Goal: Task Accomplishment & Management: Complete application form

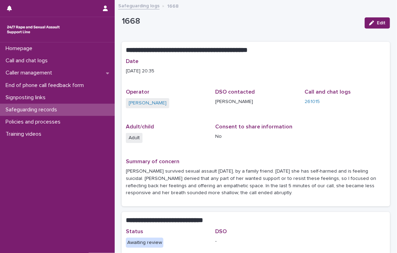
scroll to position [11, 0]
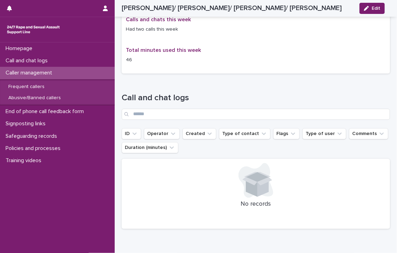
scroll to position [623, 0]
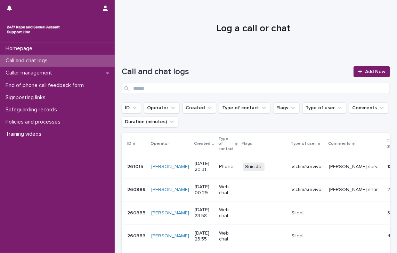
drag, startPoint x: 24, startPoint y: 60, endPoint x: 397, endPoint y: 72, distance: 372.9
click at [24, 60] on p "Call and chat logs" at bounding box center [28, 60] width 50 height 7
click at [365, 71] on span "Add New" at bounding box center [375, 71] width 21 height 5
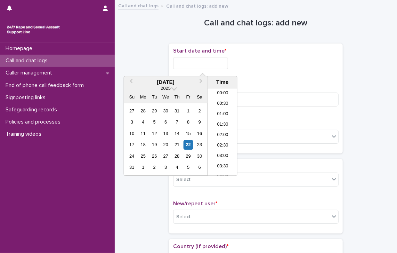
scroll to position [413, 0]
click at [200, 62] on input "text" at bounding box center [200, 63] width 55 height 12
click at [226, 160] on li "23:00" at bounding box center [223, 160] width 30 height 10
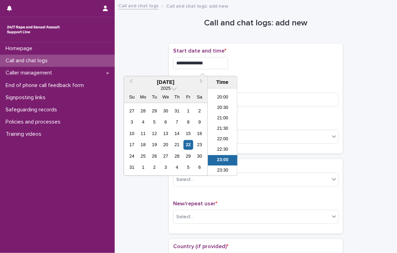
drag, startPoint x: 203, startPoint y: 64, endPoint x: 226, endPoint y: 65, distance: 22.3
click at [226, 65] on input "**********" at bounding box center [200, 63] width 55 height 12
type input "**********"
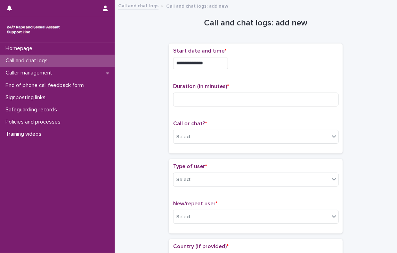
click at [258, 61] on div "**********" at bounding box center [255, 63] width 165 height 12
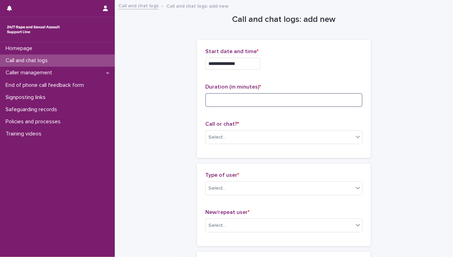
click at [212, 99] on input at bounding box center [283, 100] width 157 height 14
type input "**"
type input "*"
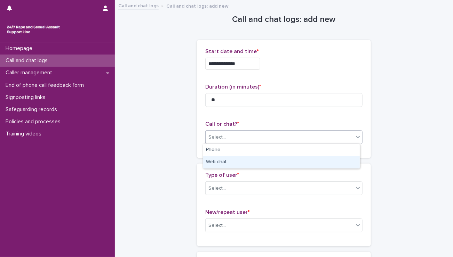
type input "**"
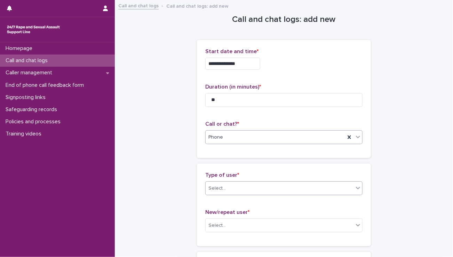
click at [213, 186] on div "Select..." at bounding box center [216, 188] width 17 height 7
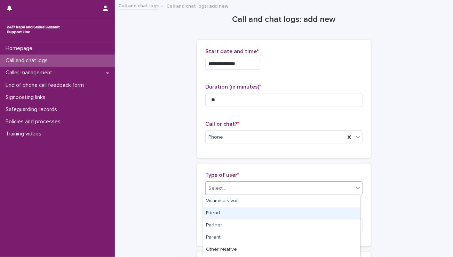
click at [214, 209] on div "Friend" at bounding box center [281, 214] width 156 height 12
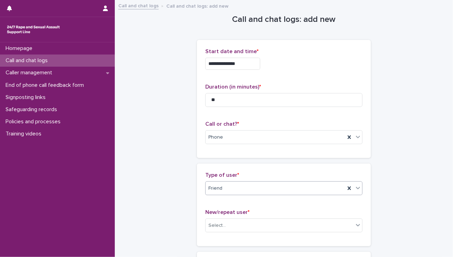
click at [221, 188] on div "Friend" at bounding box center [274, 188] width 139 height 11
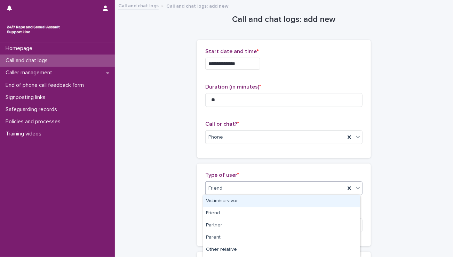
click at [223, 203] on div "Victim/survivor" at bounding box center [281, 201] width 156 height 12
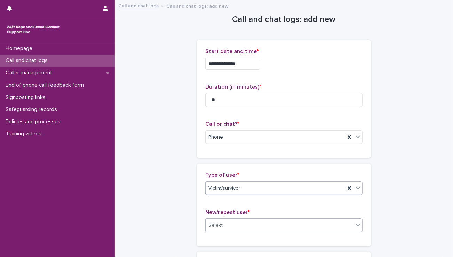
click at [228, 229] on div "Select..." at bounding box center [279, 225] width 148 height 11
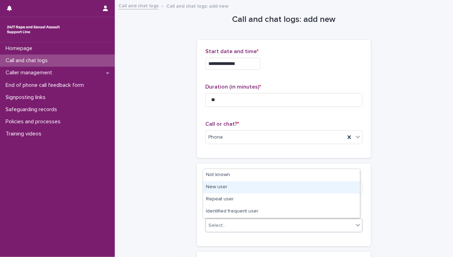
click at [229, 186] on div "New user" at bounding box center [281, 187] width 156 height 12
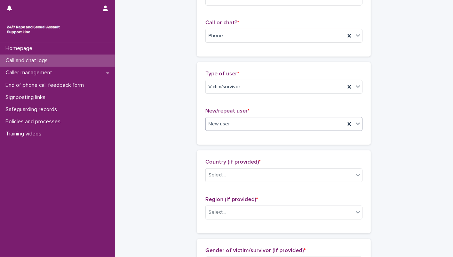
scroll to position [104, 0]
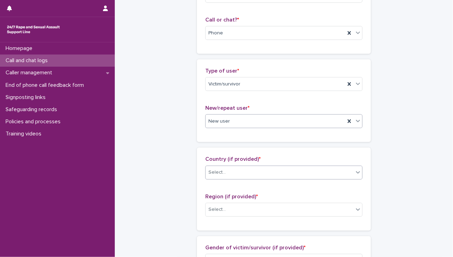
click at [267, 178] on div "Select..." at bounding box center [283, 173] width 157 height 14
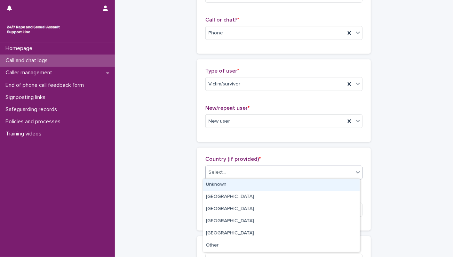
click at [242, 186] on div "Unknown" at bounding box center [281, 185] width 156 height 12
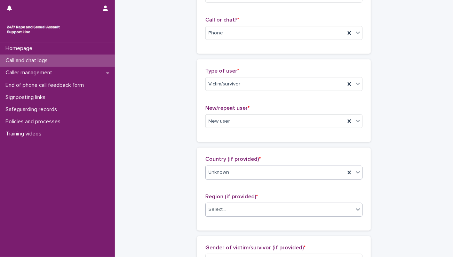
click at [226, 210] on input "text" at bounding box center [226, 210] width 1 height 6
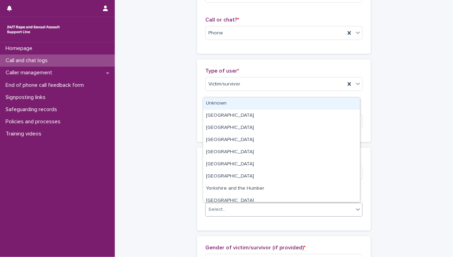
click at [225, 106] on div "Unknown" at bounding box center [281, 104] width 156 height 12
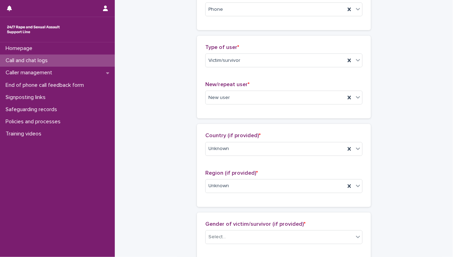
scroll to position [139, 0]
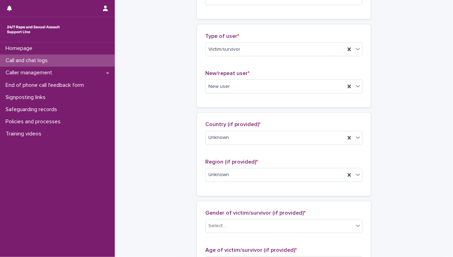
click at [223, 232] on div "Gender of victim/survivor (if provided) * Select..." at bounding box center [283, 224] width 157 height 29
click at [221, 224] on div "Select..." at bounding box center [216, 226] width 17 height 7
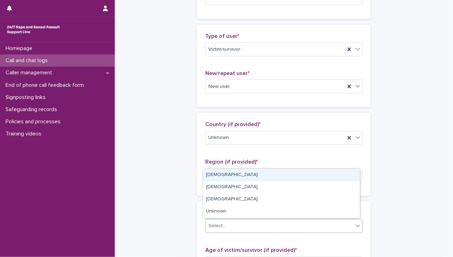
click at [216, 175] on div "Female" at bounding box center [281, 175] width 156 height 12
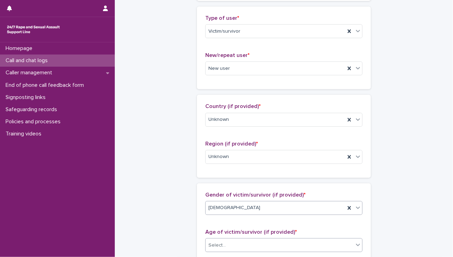
scroll to position [174, 0]
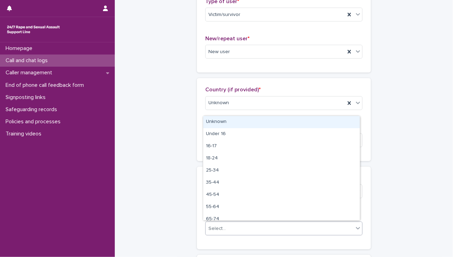
click at [220, 226] on div "Select..." at bounding box center [216, 228] width 17 height 7
click at [221, 126] on div "Unknown" at bounding box center [281, 122] width 156 height 12
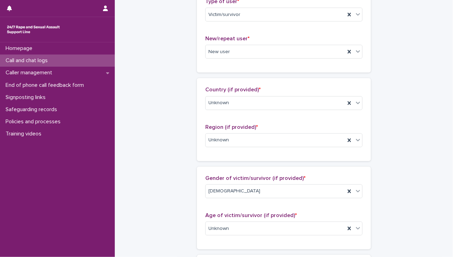
click at [174, 126] on div "**********" at bounding box center [284, 203] width 324 height 752
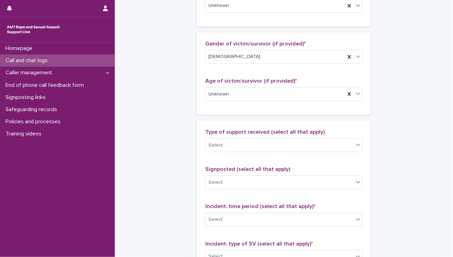
scroll to position [417, 0]
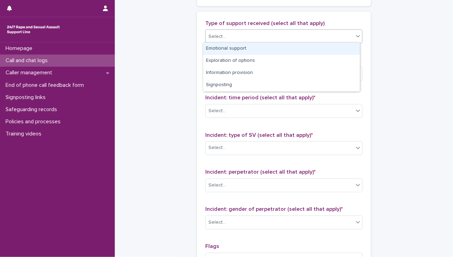
click at [226, 34] on input "text" at bounding box center [226, 37] width 1 height 6
click at [221, 41] on div "Select..." at bounding box center [283, 37] width 157 height 14
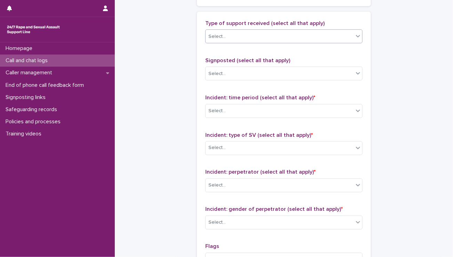
click at [260, 37] on div "Select..." at bounding box center [279, 36] width 148 height 11
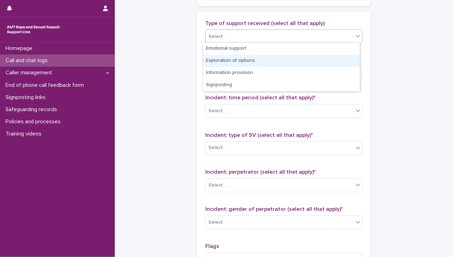
click at [233, 65] on div "Exploration of options" at bounding box center [281, 61] width 156 height 12
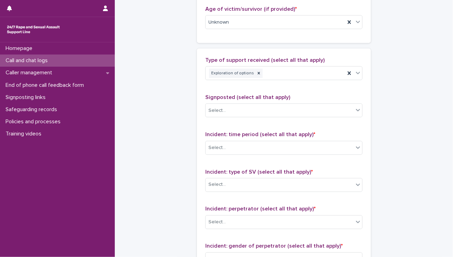
scroll to position [348, 0]
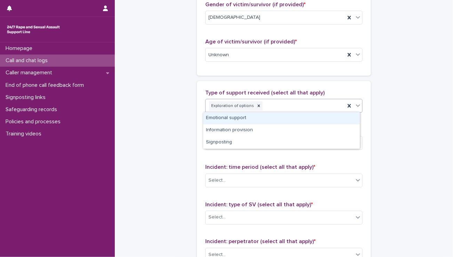
click at [286, 100] on div "Exploration of options" at bounding box center [274, 106] width 139 height 12
click at [234, 118] on div "Emotional support" at bounding box center [281, 118] width 156 height 12
click at [312, 100] on div "Emotional support Exploration of options" at bounding box center [274, 106] width 139 height 12
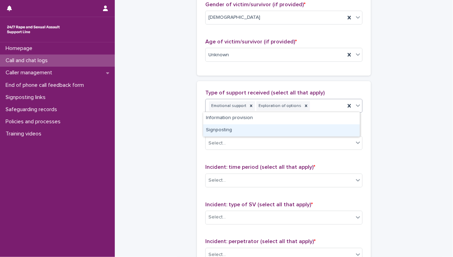
click at [242, 132] on div "Signposting" at bounding box center [281, 130] width 156 height 12
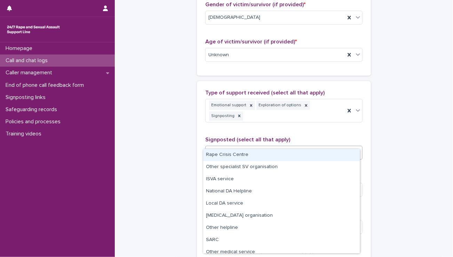
click at [231, 148] on div "Select..." at bounding box center [283, 153] width 157 height 14
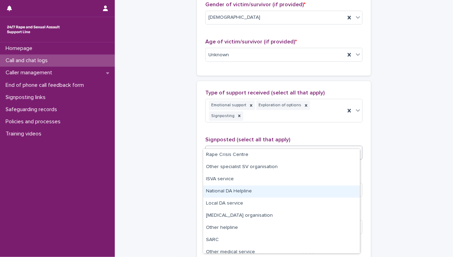
scroll to position [42, 0]
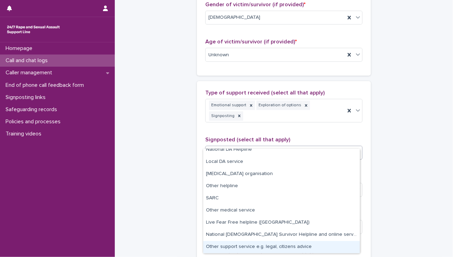
click at [222, 248] on div "Other support service e.g. legal, citizens advice" at bounding box center [281, 247] width 156 height 12
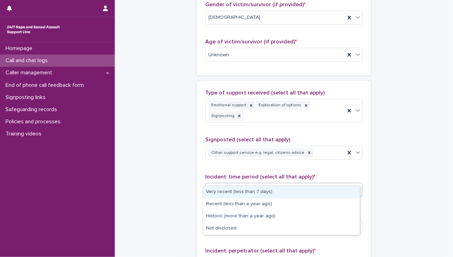
click at [233, 185] on div "Select..." at bounding box center [279, 190] width 148 height 11
drag, startPoint x: 224, startPoint y: 192, endPoint x: 249, endPoint y: 189, distance: 25.2
click at [229, 193] on div "Very recent (less than 7 days)" at bounding box center [281, 192] width 156 height 12
click at [298, 184] on div "Very recent (less than 7 days)" at bounding box center [274, 190] width 139 height 12
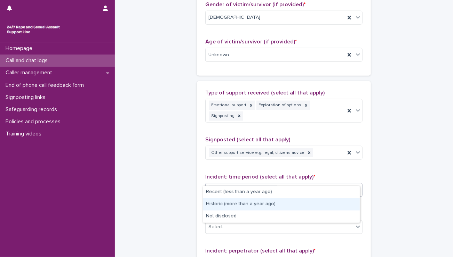
click at [248, 207] on div "Historic (more than a year ago)" at bounding box center [281, 205] width 156 height 12
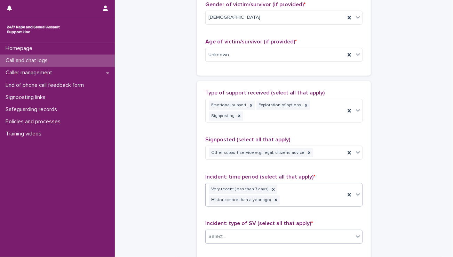
scroll to position [352, 0]
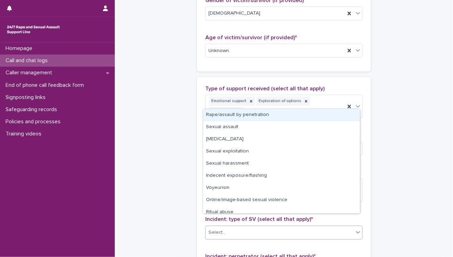
click at [243, 227] on div "Select..." at bounding box center [279, 232] width 148 height 11
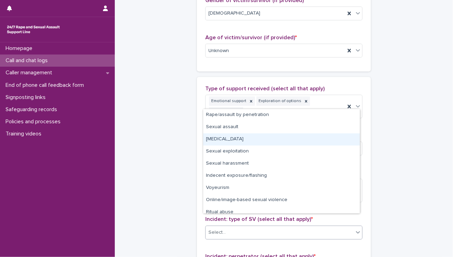
click at [216, 142] on div "Child sexual abuse" at bounding box center [281, 140] width 156 height 12
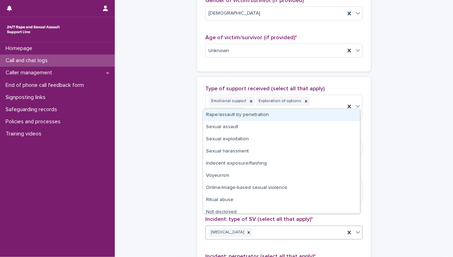
click at [274, 227] on div "Child sexual abuse" at bounding box center [274, 233] width 139 height 12
click at [239, 121] on div "Rape/assault by penetration" at bounding box center [281, 115] width 156 height 12
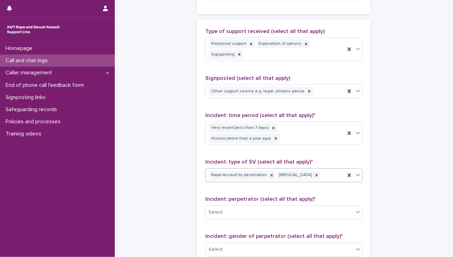
scroll to position [456, 0]
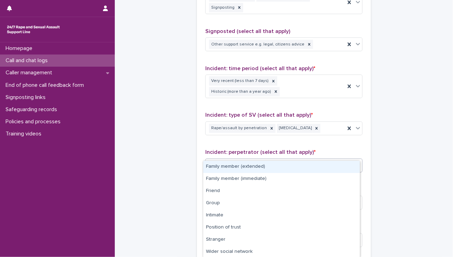
click at [229, 160] on div "Select..." at bounding box center [279, 165] width 148 height 11
click at [269, 76] on div at bounding box center [273, 80] width 8 height 9
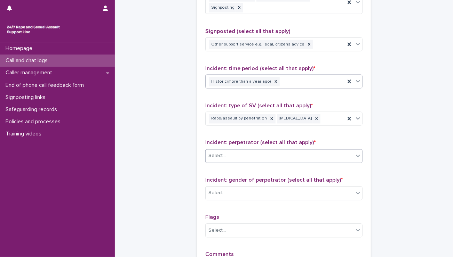
click at [242, 151] on div "Select..." at bounding box center [279, 156] width 148 height 11
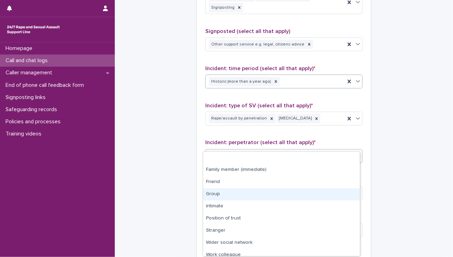
scroll to position [29, 0]
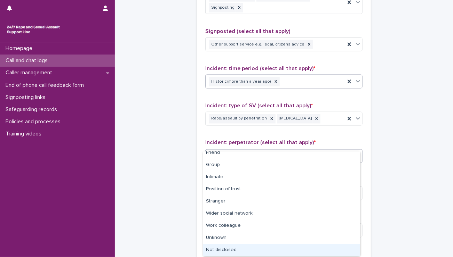
click at [216, 247] on div "Not disclosed" at bounding box center [281, 250] width 156 height 12
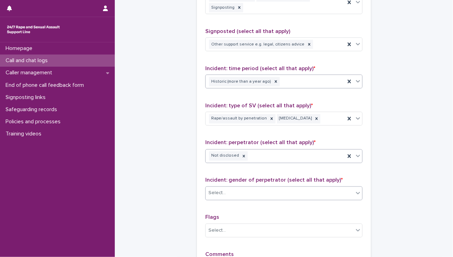
click at [214, 188] on div "Select..." at bounding box center [279, 193] width 148 height 11
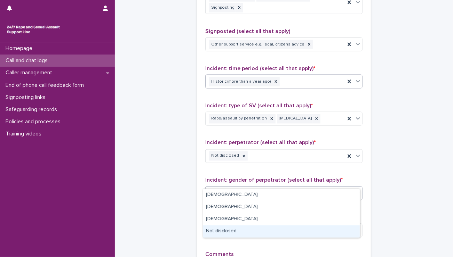
click at [213, 230] on div "Not disclosed" at bounding box center [281, 232] width 156 height 12
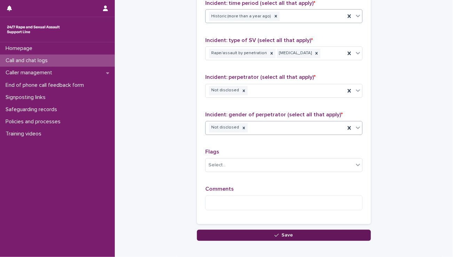
scroll to position [526, 0]
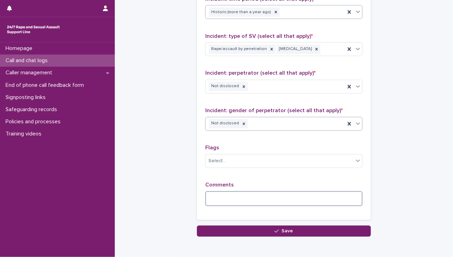
click at [216, 194] on div "Comments" at bounding box center [283, 197] width 157 height 30
type textarea "*"
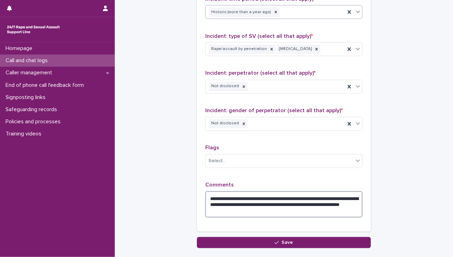
drag, startPoint x: 265, startPoint y: 201, endPoint x: 330, endPoint y: 199, distance: 65.0
click at [330, 199] on textarea "**********" at bounding box center [283, 205] width 157 height 26
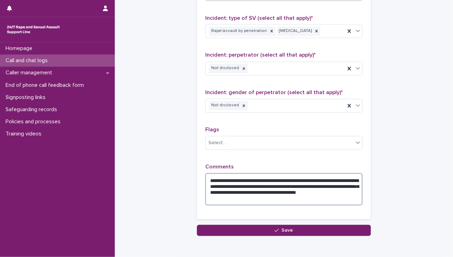
scroll to position [560, 0]
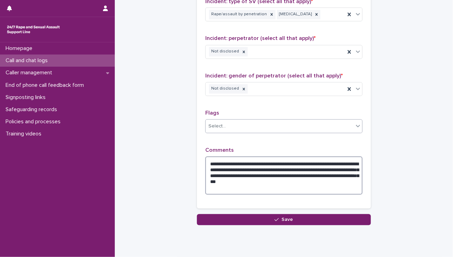
type textarea "**********"
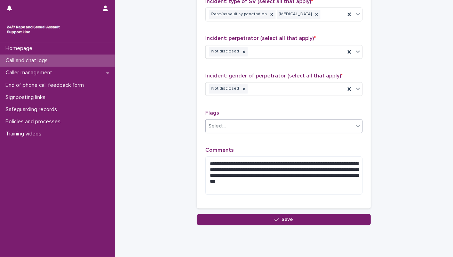
click at [238, 120] on div "Select..." at bounding box center [283, 127] width 157 height 14
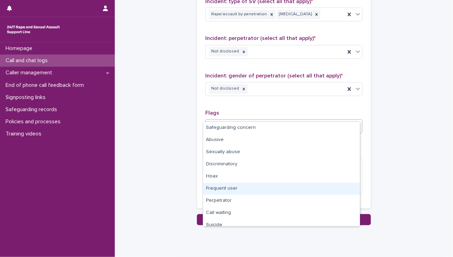
scroll to position [42, 0]
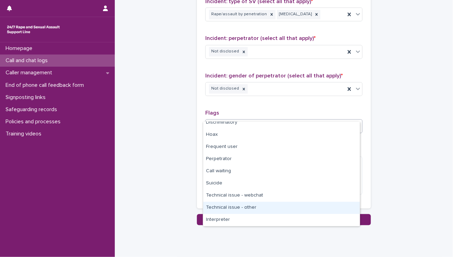
click at [263, 203] on div "Technical issue - other" at bounding box center [281, 208] width 156 height 12
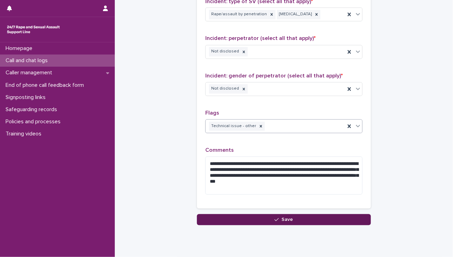
click at [250, 215] on button "Save" at bounding box center [284, 220] width 174 height 11
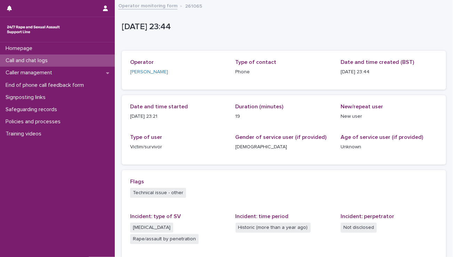
click at [19, 60] on p "Call and chat logs" at bounding box center [28, 60] width 50 height 7
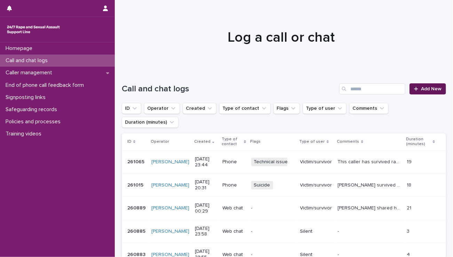
click at [397, 87] on icon at bounding box center [416, 89] width 4 height 5
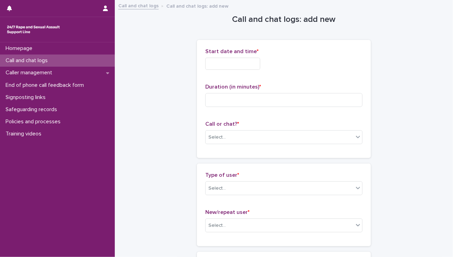
click at [219, 65] on input "text" at bounding box center [232, 64] width 55 height 12
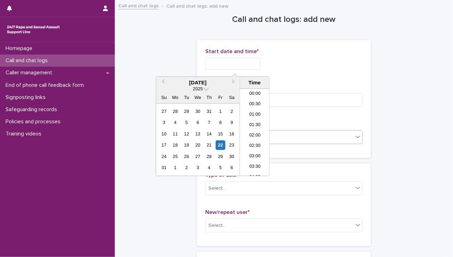
scroll to position [413, 0]
click at [251, 167] on li "23:30" at bounding box center [255, 171] width 30 height 10
drag, startPoint x: 235, startPoint y: 61, endPoint x: 266, endPoint y: 64, distance: 31.1
click at [260, 64] on input "**********" at bounding box center [232, 64] width 55 height 12
type input "**********"
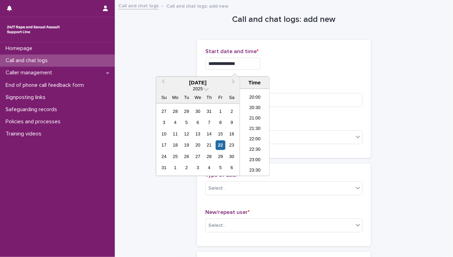
click at [296, 50] on p "Start date and time *" at bounding box center [283, 51] width 157 height 7
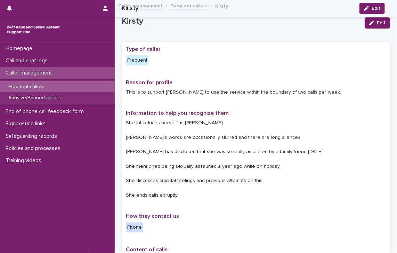
scroll to position [357, 0]
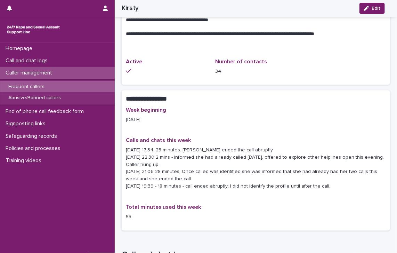
click at [22, 87] on p "Frequent callers" at bounding box center [26, 87] width 47 height 6
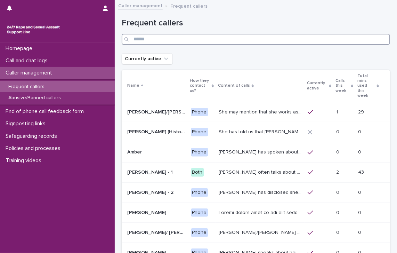
click at [186, 32] on div "Frequent callers" at bounding box center [256, 31] width 268 height 27
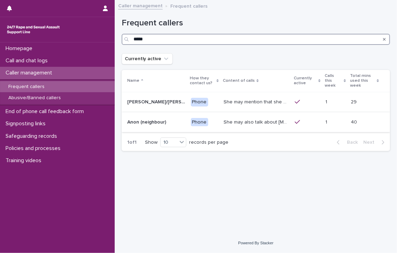
type input "*****"
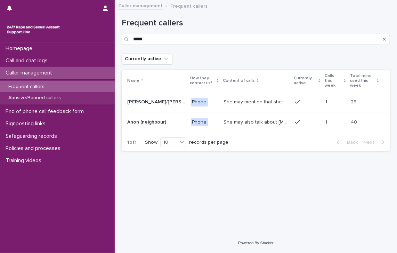
click at [229, 118] on p "She may also talk about [MEDICAL_DATA] and about currently being physically dis…" at bounding box center [257, 121] width 67 height 7
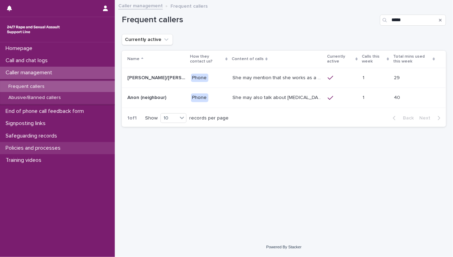
click at [28, 145] on p "Policies and processes" at bounding box center [34, 148] width 63 height 7
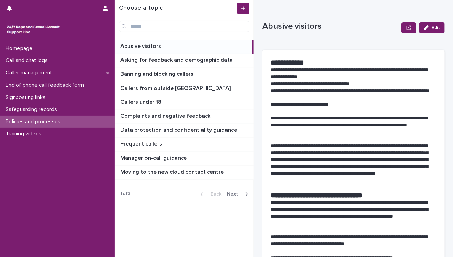
click at [249, 193] on button "Next" at bounding box center [239, 194] width 30 height 6
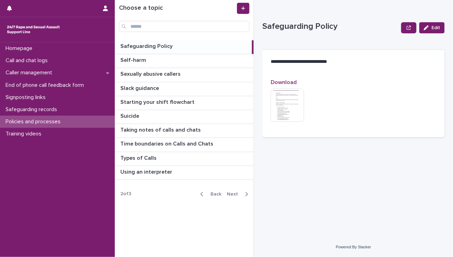
click at [249, 193] on button "Next" at bounding box center [239, 194] width 30 height 6
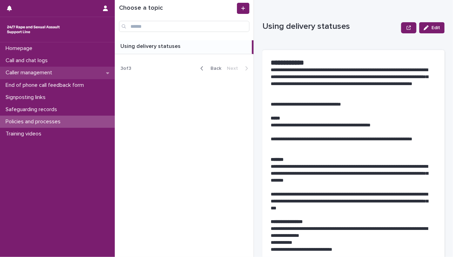
click at [29, 71] on p "Caller management" at bounding box center [30, 73] width 55 height 7
